Goal: Information Seeking & Learning: Learn about a topic

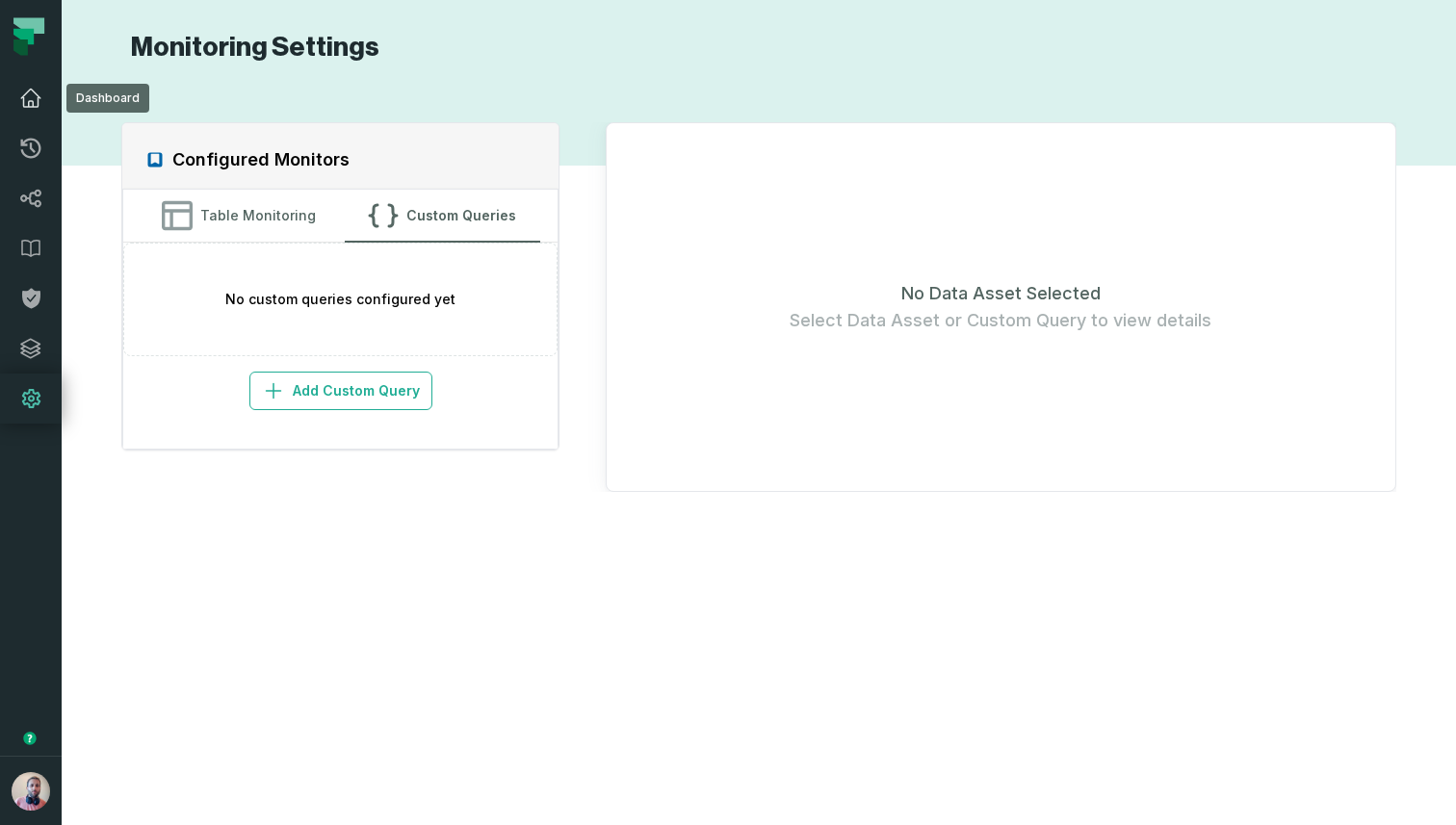
click at [38, 95] on icon at bounding box center [30, 98] width 23 height 23
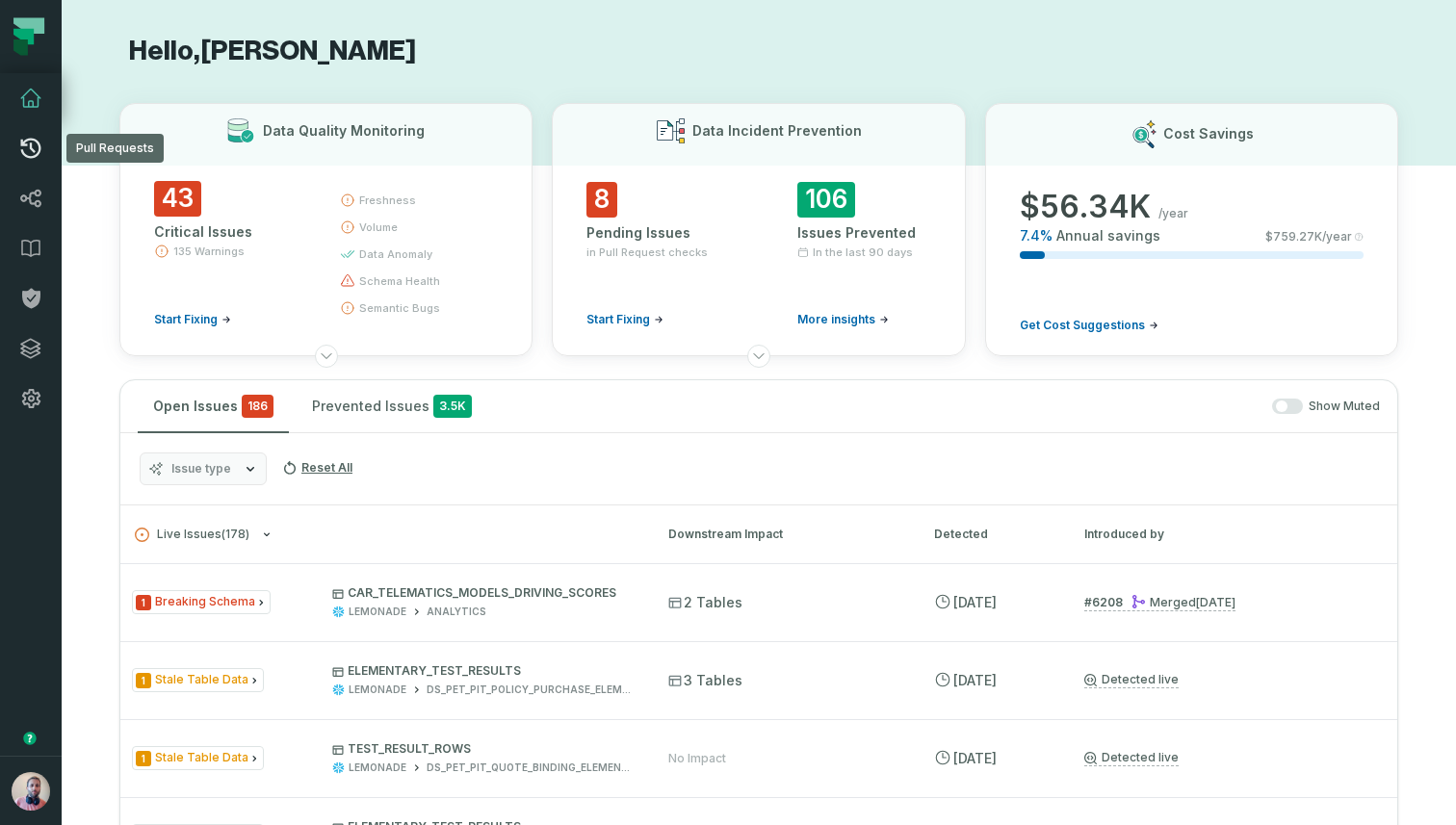
click at [27, 158] on icon at bounding box center [30, 147] width 23 height 23
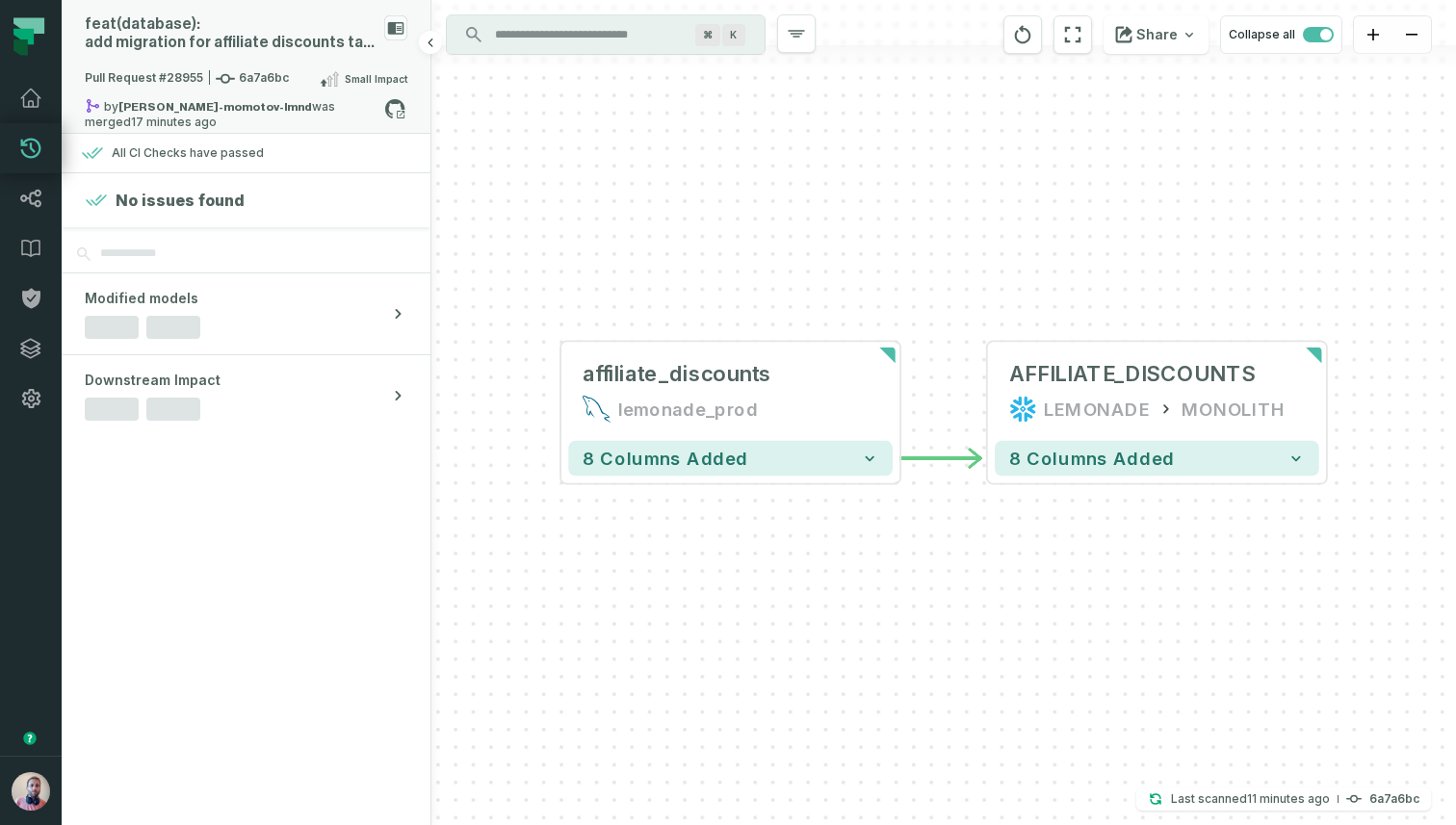
click at [217, 27] on div "feat(database): add migration for affiliate discounts table" at bounding box center [230, 33] width 292 height 37
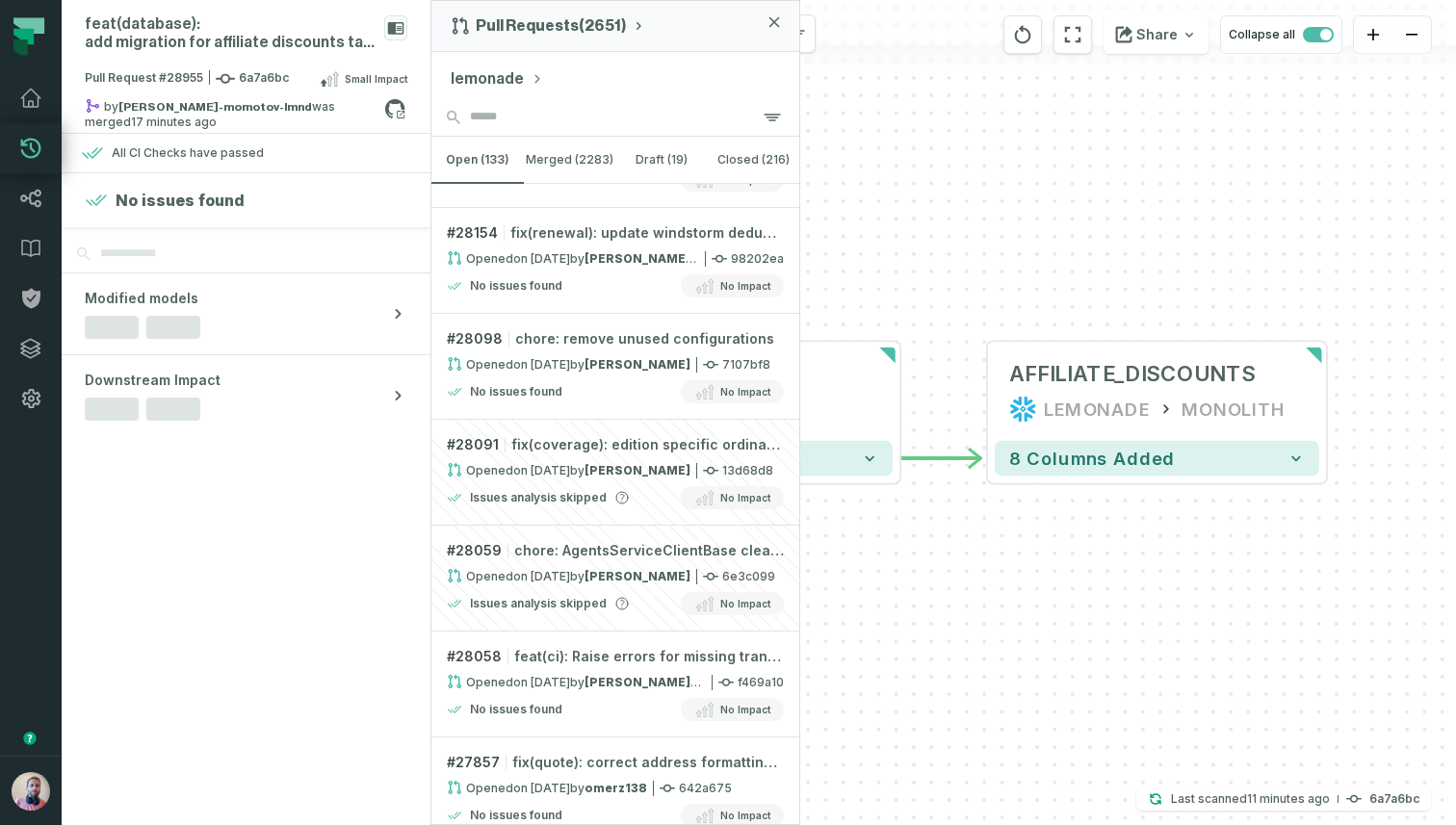
scroll to position [4683, 0]
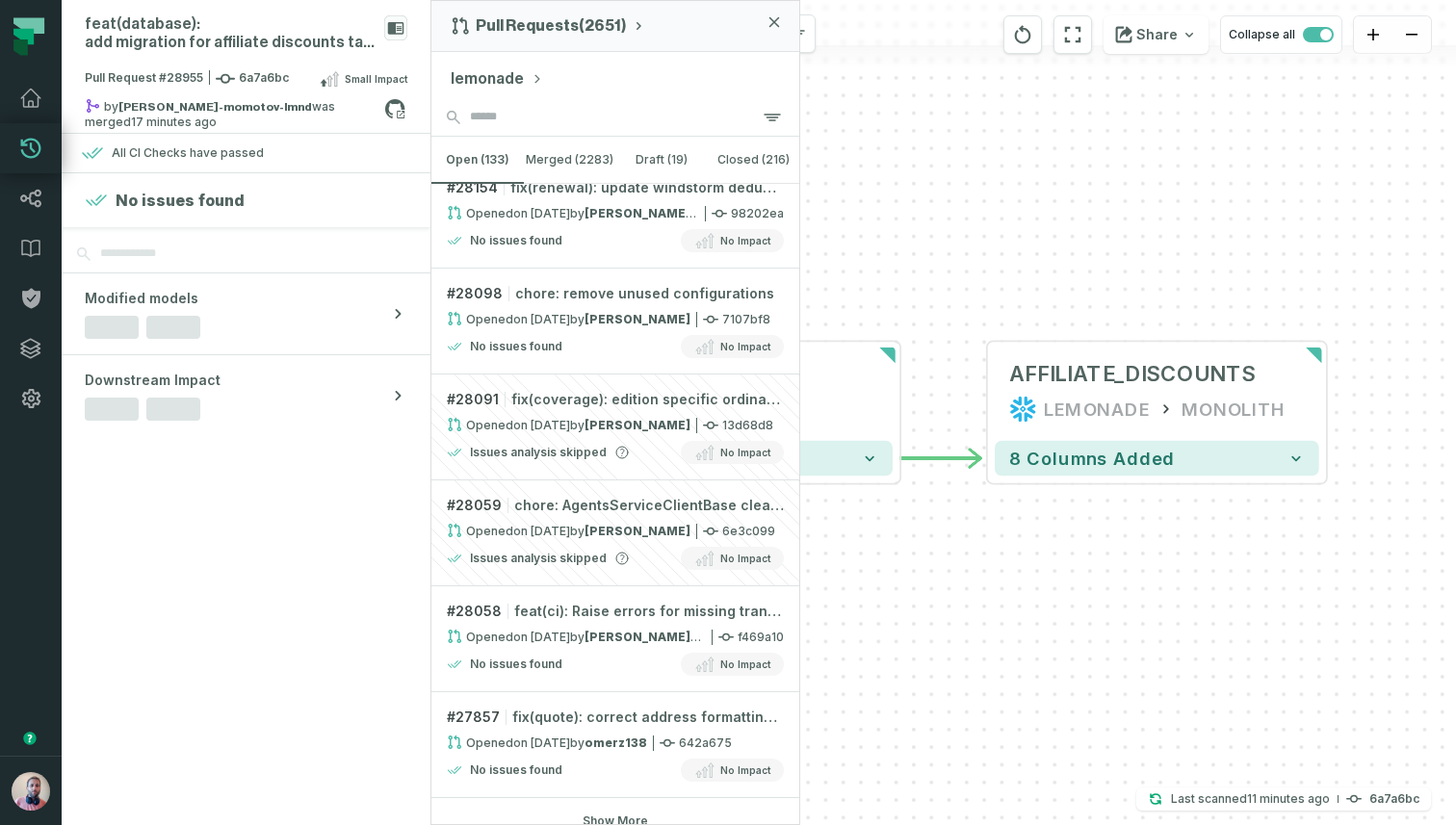
click at [1114, 145] on div "- AFFILIATE_DISCOUNTS LEMONADE MONOLITH 8 columns added affiliate_discounts lem…" at bounding box center [943, 412] width 1025 height 825
